Goal: Information Seeking & Learning: Check status

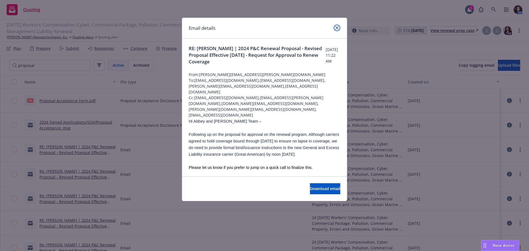
click at [338, 27] on icon "close" at bounding box center [337, 27] width 3 height 3
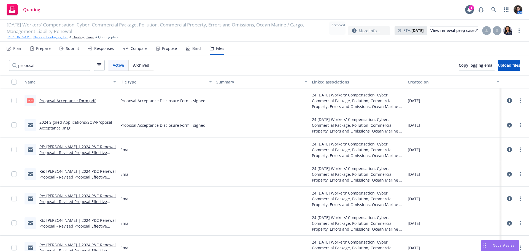
click at [16, 38] on link "[PERSON_NAME] Nanotechnologies, Inc." at bounding box center [37, 37] width 61 height 5
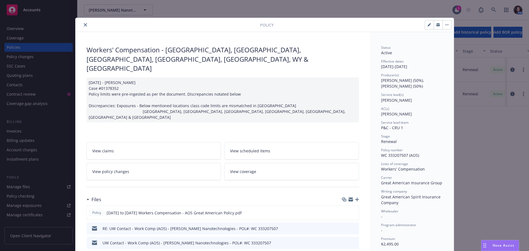
click at [84, 24] on icon "close" at bounding box center [85, 24] width 3 height 3
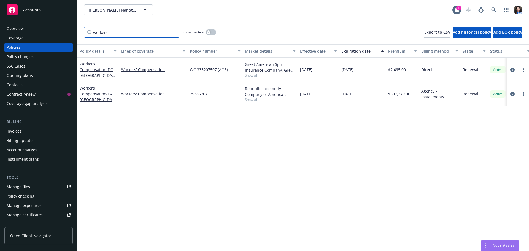
click at [172, 32] on input "workers" at bounding box center [131, 32] width 95 height 11
click at [172, 31] on input "workers" at bounding box center [131, 32] width 95 height 11
click at [173, 31] on input "workers" at bounding box center [131, 32] width 95 height 11
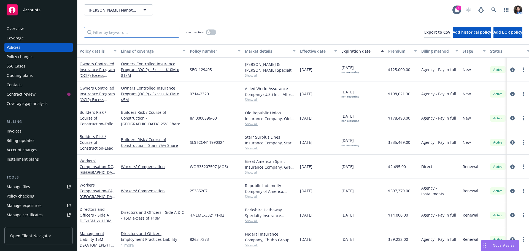
click at [142, 32] on input "Filter by keyword..." at bounding box center [131, 32] width 95 height 11
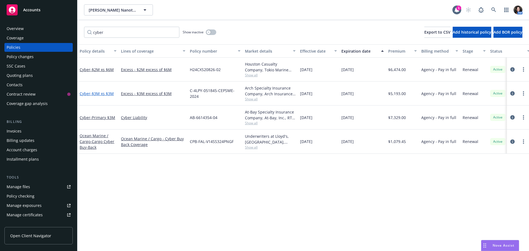
click at [93, 93] on span "- $3M xs $3M" at bounding box center [101, 93] width 23 height 5
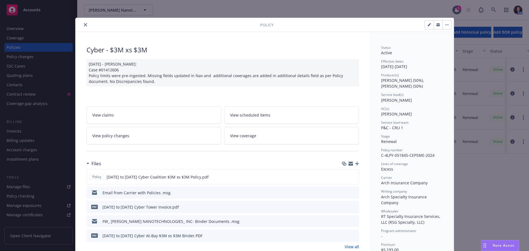
click at [82, 22] on button "close" at bounding box center [85, 25] width 7 height 7
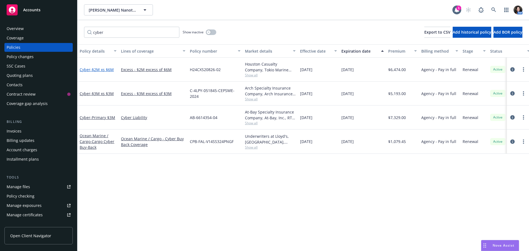
click at [102, 70] on span "- $2M xs $6M" at bounding box center [101, 69] width 23 height 5
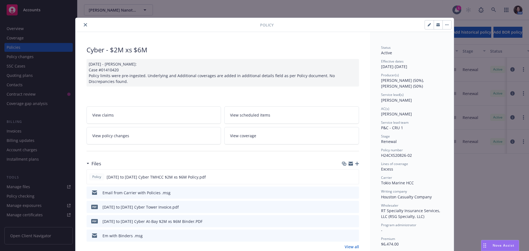
click at [84, 24] on icon "close" at bounding box center [85, 24] width 3 height 3
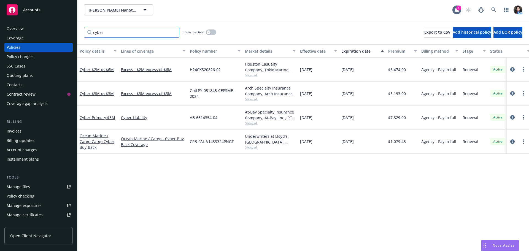
drag, startPoint x: 114, startPoint y: 34, endPoint x: 89, endPoint y: 33, distance: 24.8
click at [89, 33] on input "cyber" at bounding box center [131, 32] width 95 height 11
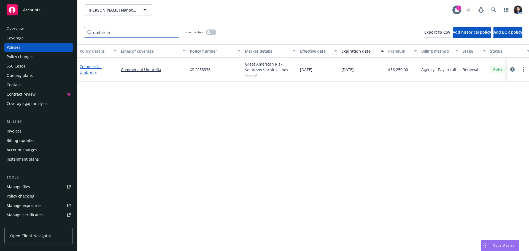
type input "umbrella"
click at [89, 70] on link "Commercial Umbrella" at bounding box center [91, 69] width 22 height 11
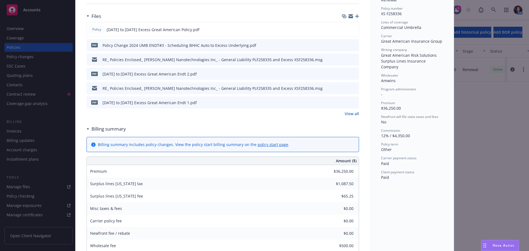
scroll to position [165, 0]
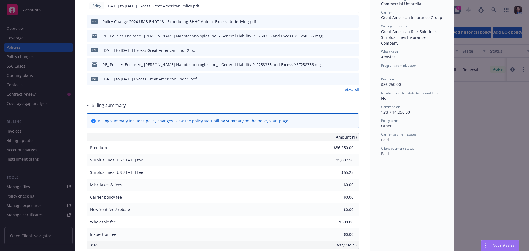
drag, startPoint x: 19, startPoint y: 28, endPoint x: 46, endPoint y: 30, distance: 27.4
click at [19, 27] on div "Policy Commercial Umbrella 11/19/2024 - Krishna Kumar - Case: 01352084 NAV Inge…" at bounding box center [264, 125] width 529 height 251
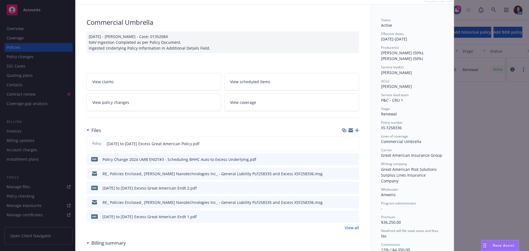
scroll to position [0, 0]
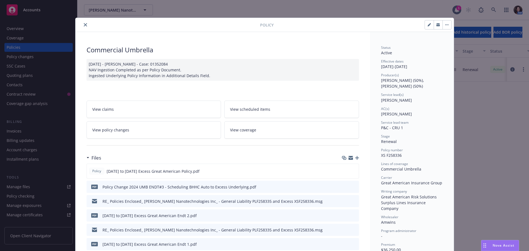
click at [84, 24] on icon "close" at bounding box center [85, 24] width 3 height 3
click at [28, 31] on div "Overview" at bounding box center [39, 28] width 64 height 9
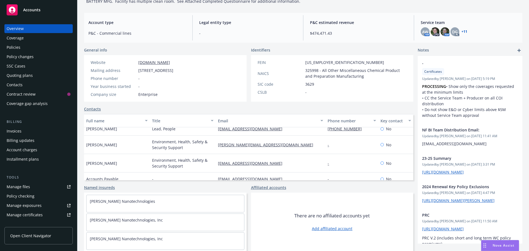
scroll to position [28, 0]
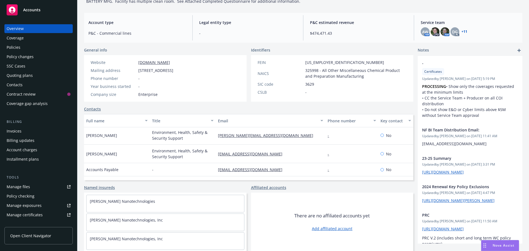
click at [20, 51] on div "Policies" at bounding box center [39, 47] width 64 height 9
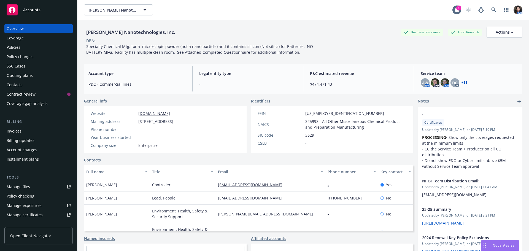
click at [29, 75] on div "Quoting plans" at bounding box center [20, 75] width 26 height 9
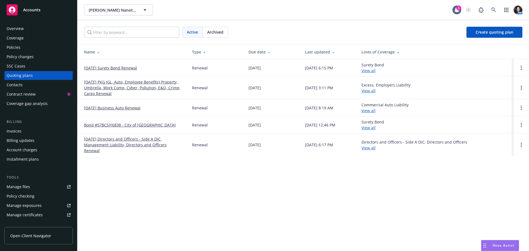
click at [103, 84] on link "11/30/25 PKG (GL, Auto, Employee Benefits) Property, Umbrella, Work Comp, Cyber…" at bounding box center [133, 87] width 99 height 17
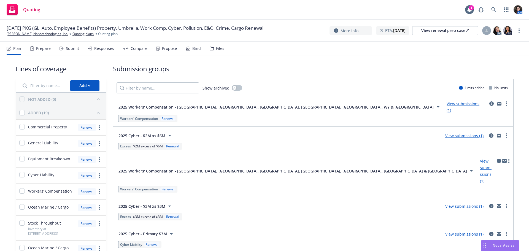
click at [218, 49] on div "Files" at bounding box center [220, 48] width 8 height 4
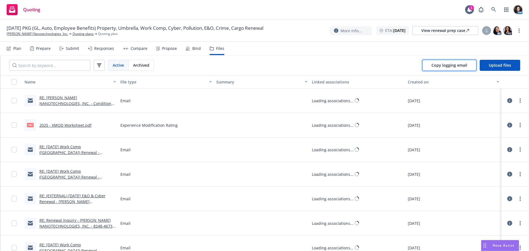
click at [454, 65] on span "Copy logging email" at bounding box center [450, 65] width 36 height 5
